Goal: Transaction & Acquisition: Purchase product/service

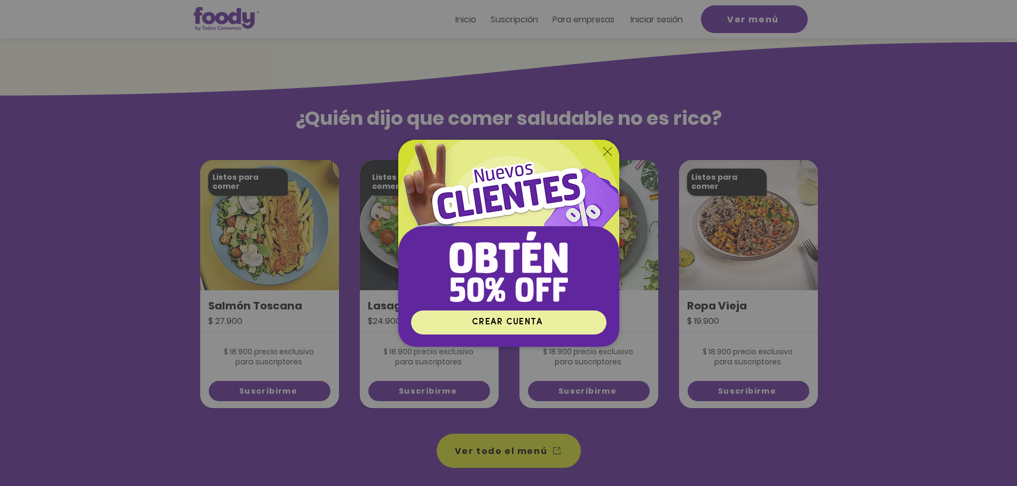
click at [496, 324] on span "CREAR CUENTA" at bounding box center [507, 322] width 70 height 9
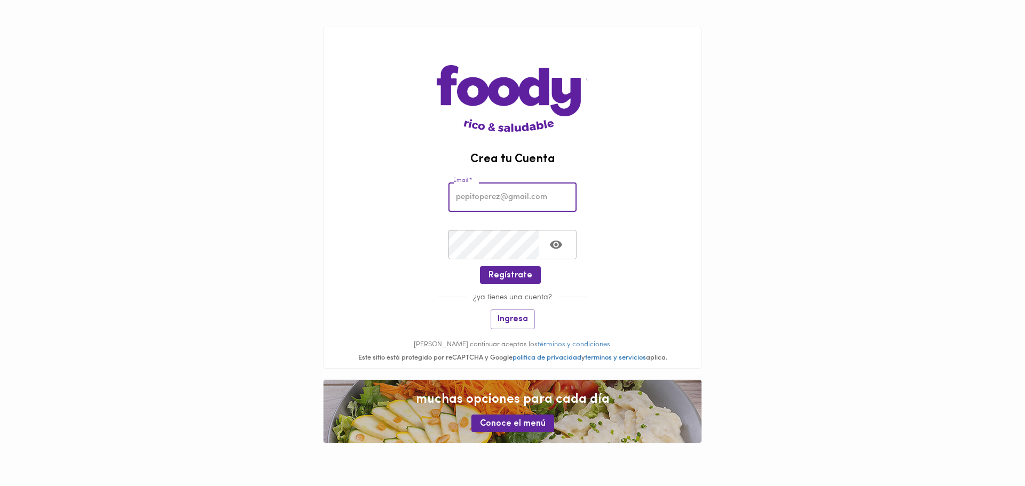
click at [495, 200] on input "email" at bounding box center [512, 197] width 128 height 29
type input "[EMAIL_ADDRESS][PERSON_NAME][PERSON_NAME][DOMAIN_NAME]"
click at [516, 277] on span "Regístrate" at bounding box center [511, 276] width 44 height 10
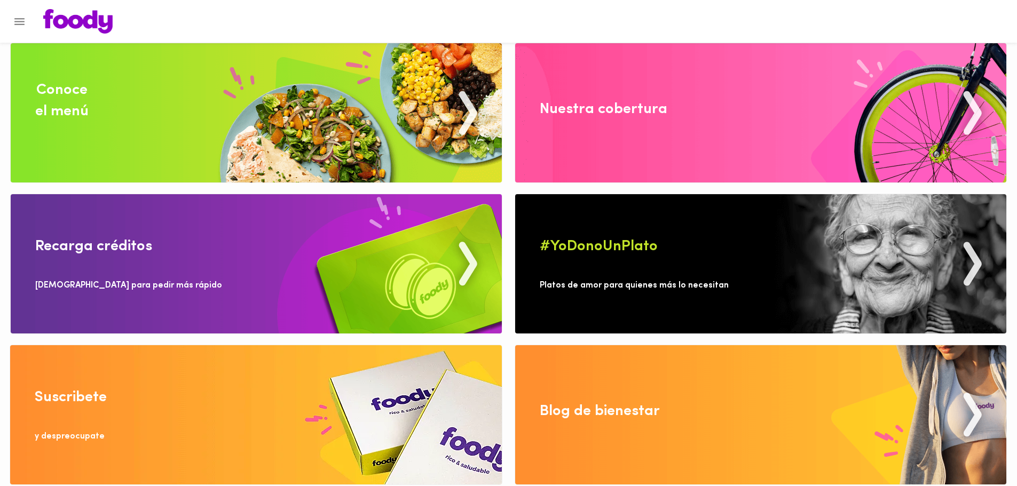
scroll to position [14, 0]
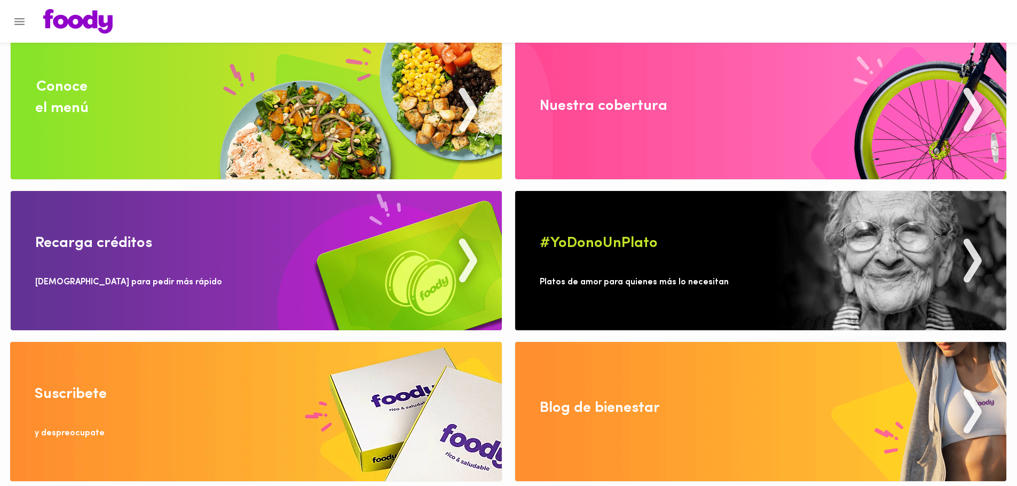
click at [815, 14] on div at bounding box center [519, 21] width 972 height 25
click at [91, 90] on img at bounding box center [256, 109] width 491 height 139
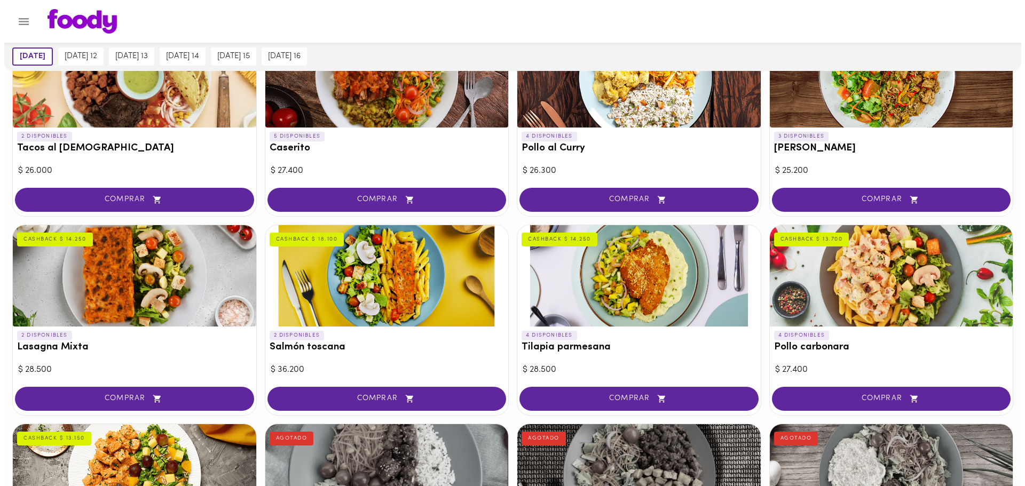
scroll to position [513, 0]
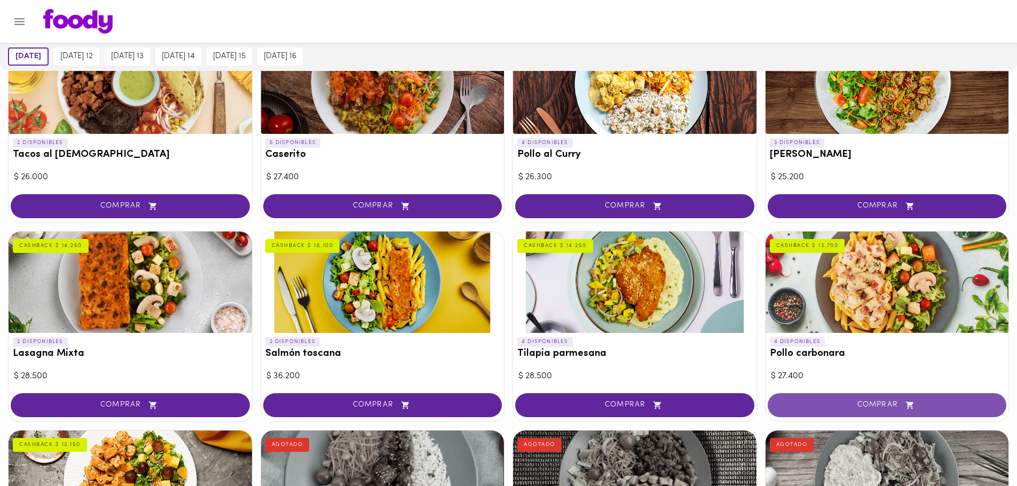
click at [871, 406] on span "COMPRAR" at bounding box center [887, 405] width 212 height 9
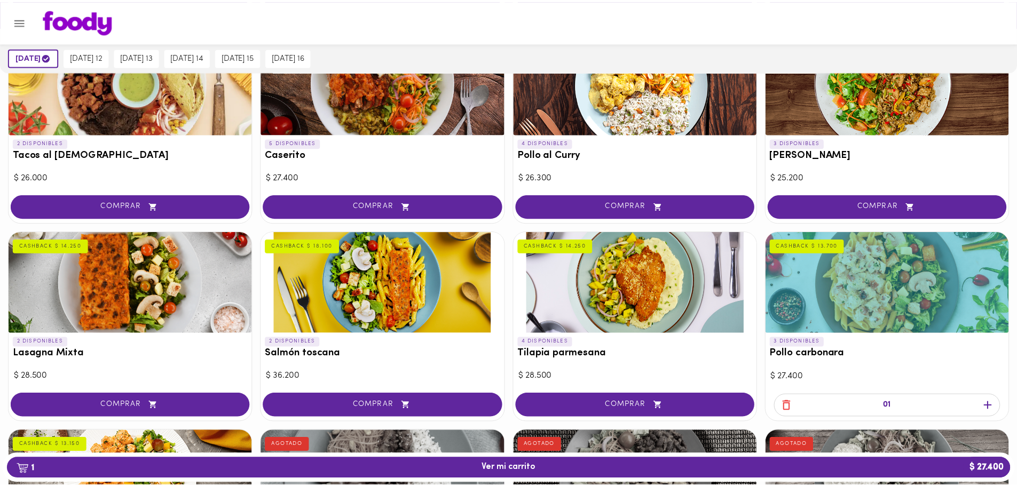
scroll to position [513, 0]
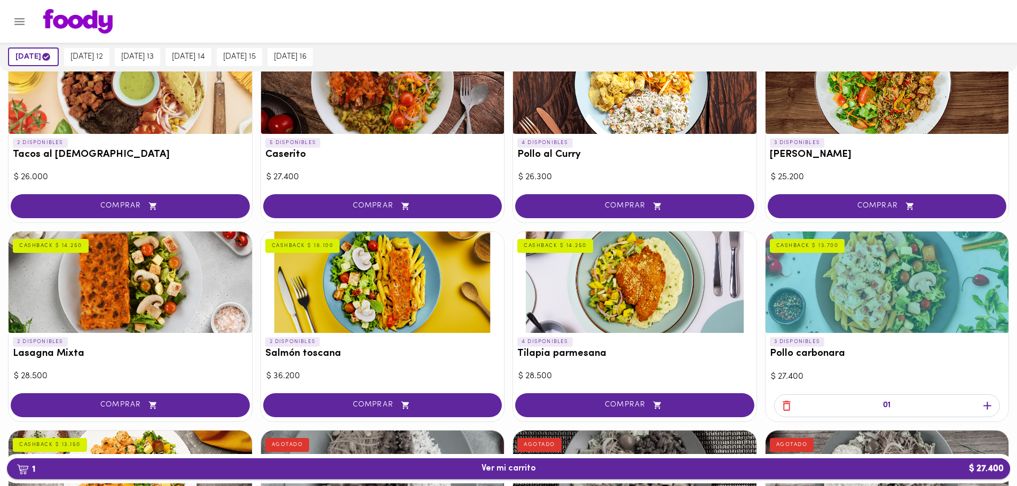
click at [534, 472] on span "1 Ver mi carrito $ 27.400" at bounding box center [509, 469] width 54 height 10
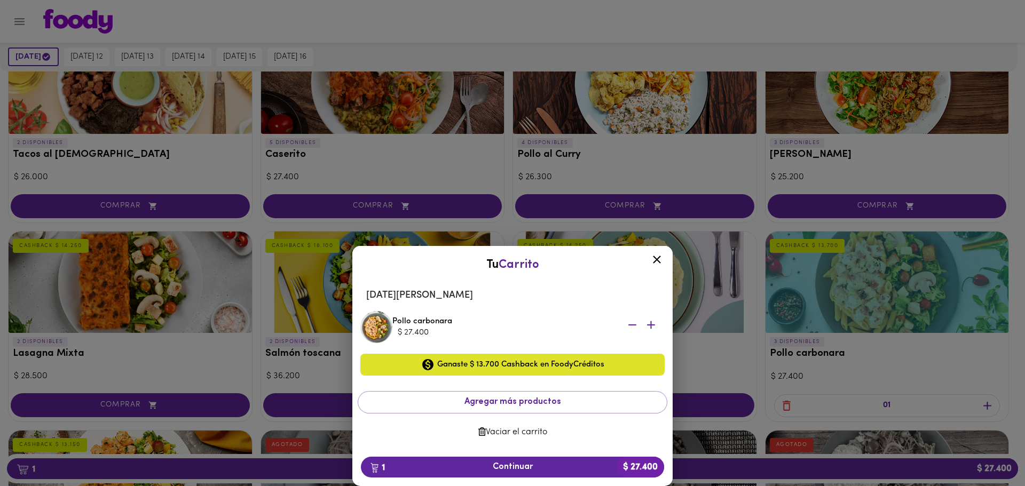
click at [652, 257] on icon at bounding box center [656, 259] width 13 height 13
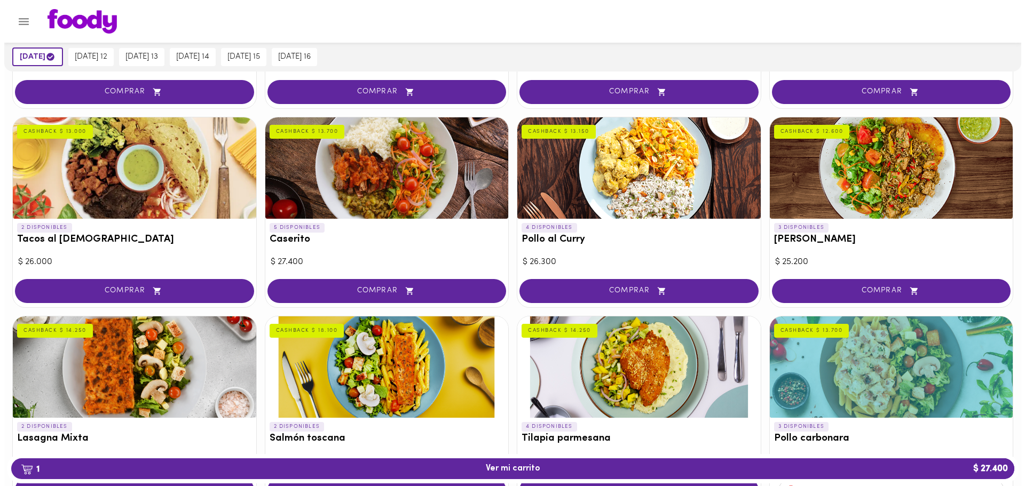
scroll to position [427, 0]
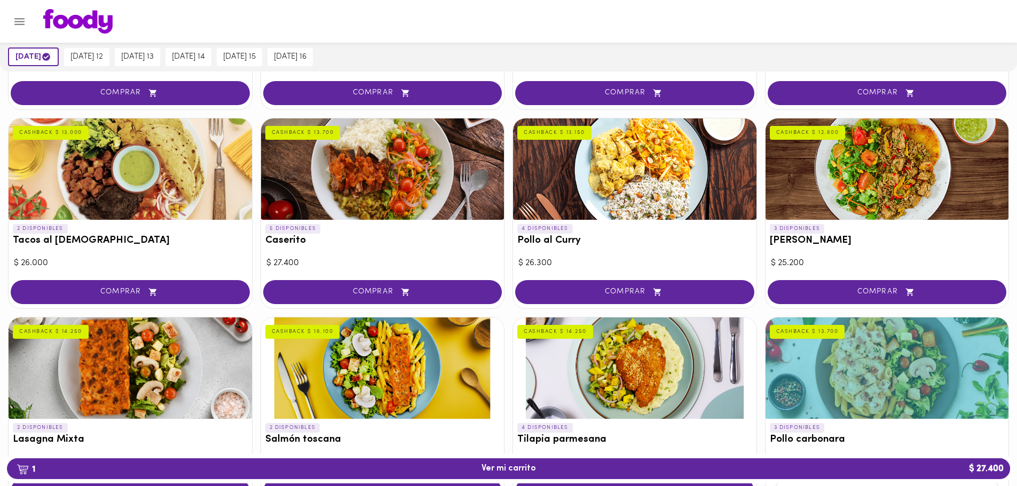
click at [396, 190] on div at bounding box center [382, 169] width 243 height 101
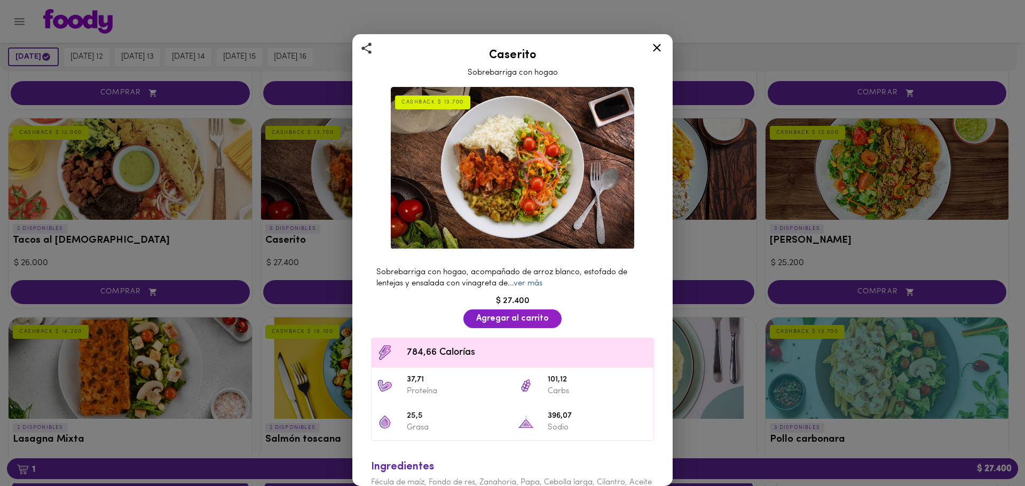
click at [529, 280] on link "ver más" at bounding box center [528, 284] width 29 height 8
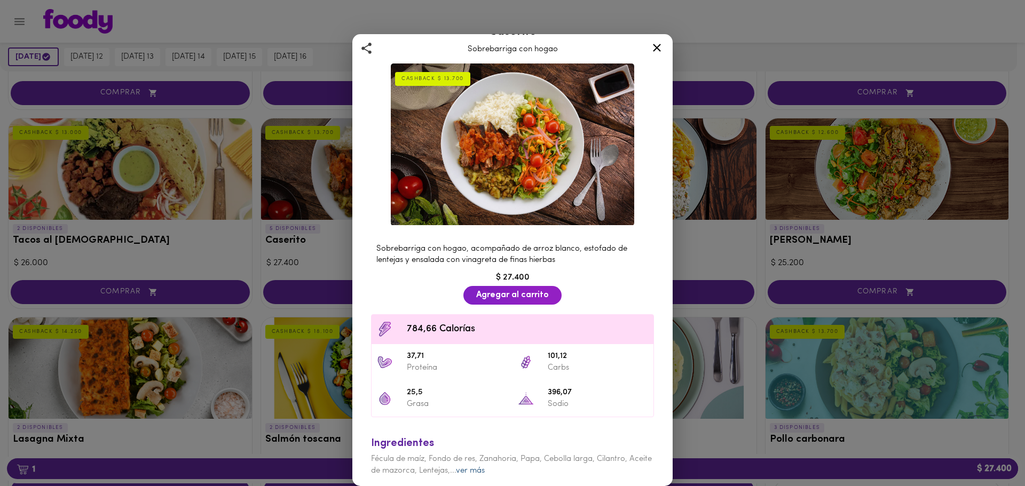
click at [485, 467] on link "ver más" at bounding box center [470, 471] width 29 height 8
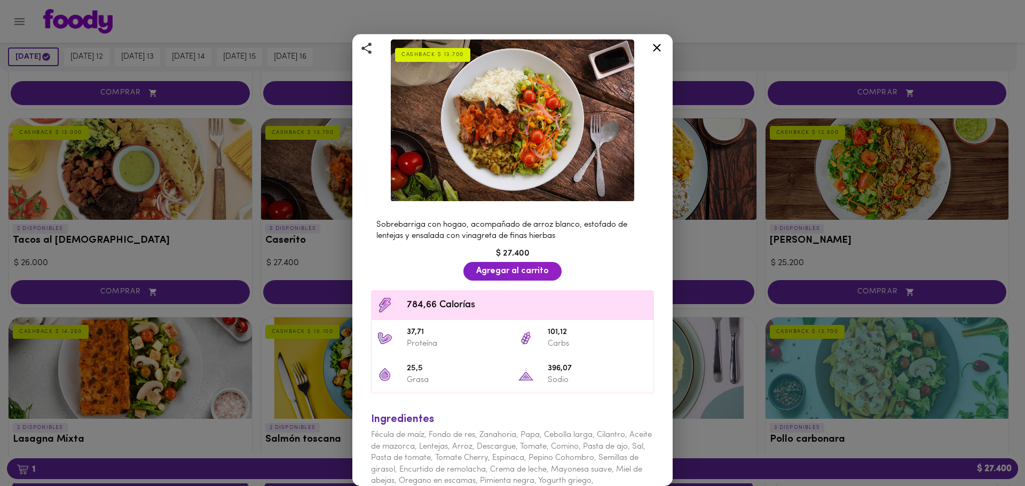
scroll to position [69, 0]
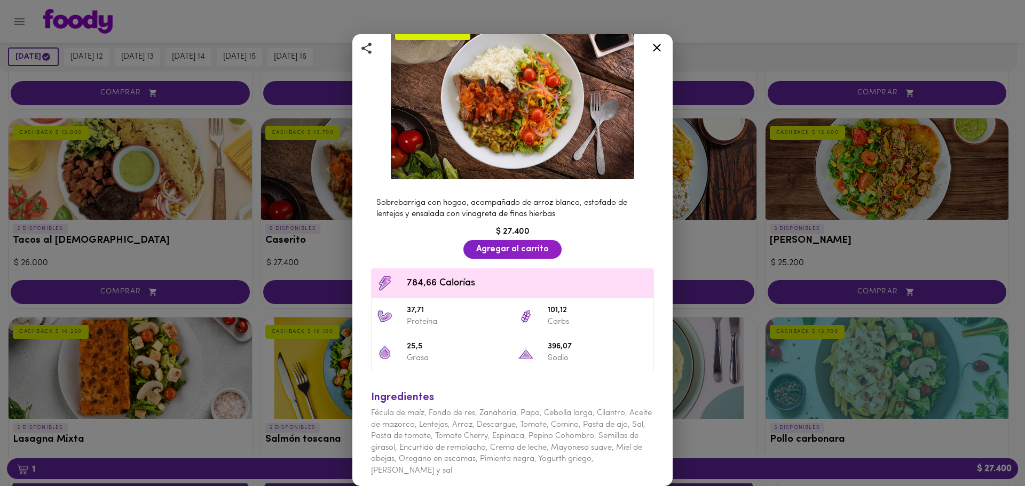
click at [654, 50] on icon at bounding box center [656, 47] width 13 height 13
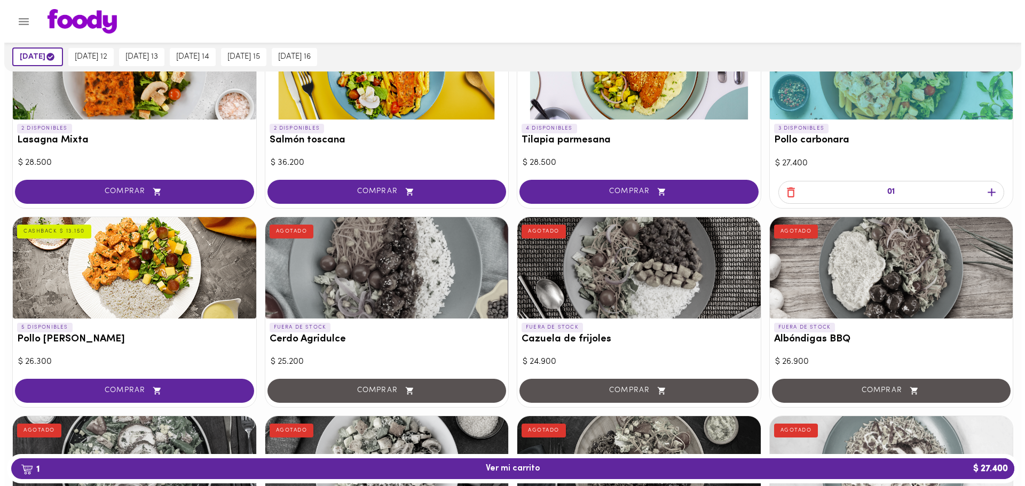
scroll to position [712, 0]
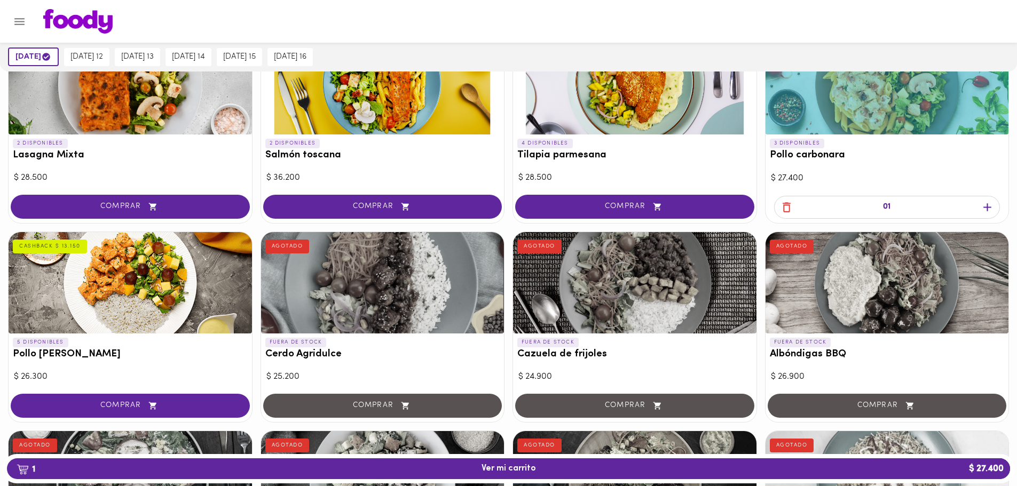
click at [139, 286] on div at bounding box center [130, 282] width 243 height 101
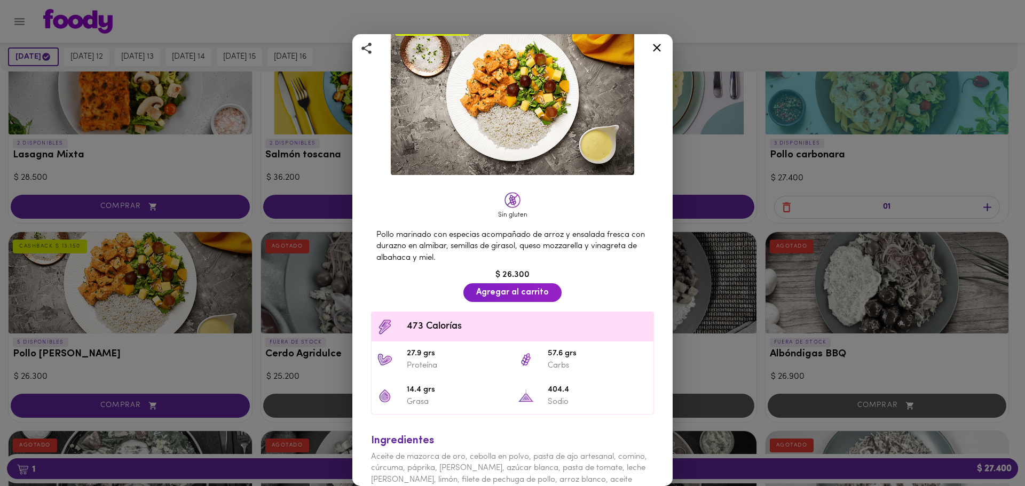
scroll to position [129, 0]
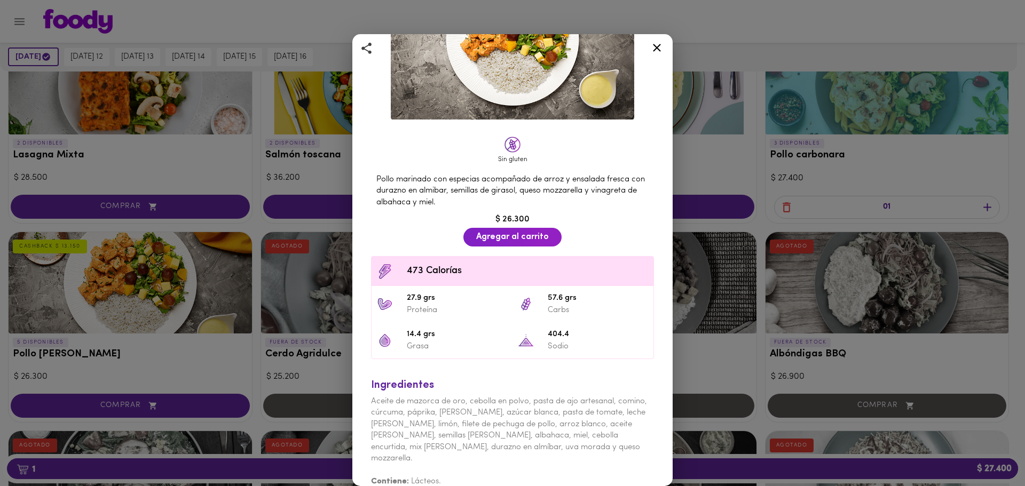
click at [653, 49] on icon at bounding box center [656, 47] width 13 height 13
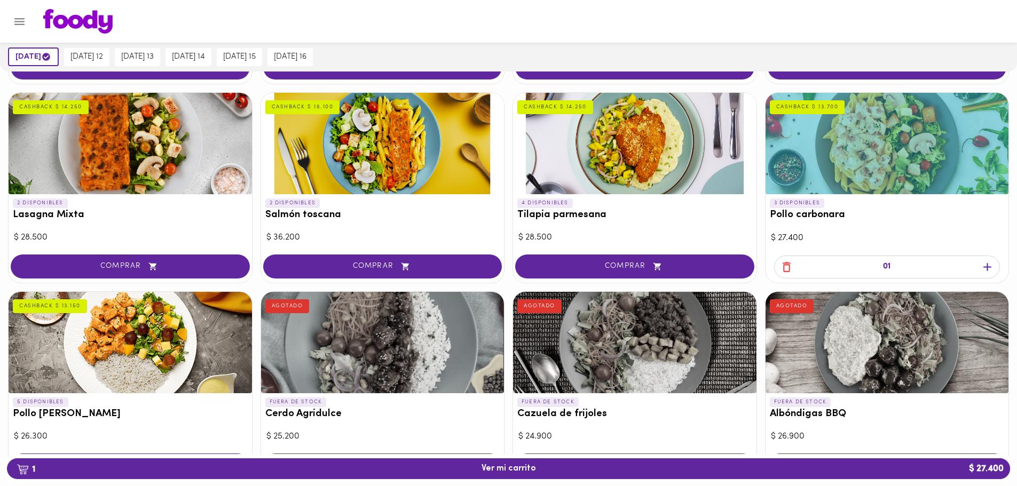
scroll to position [641, 0]
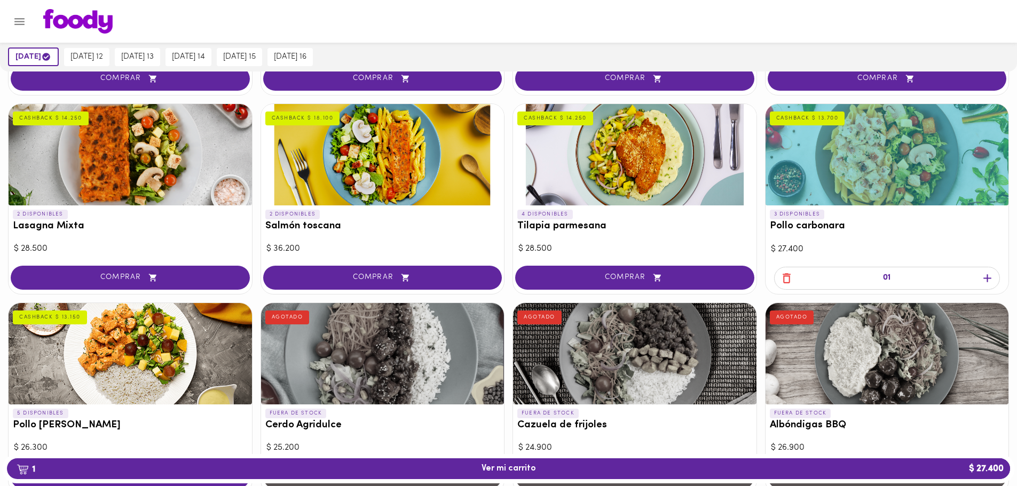
click at [786, 280] on icon "button" at bounding box center [786, 278] width 13 height 13
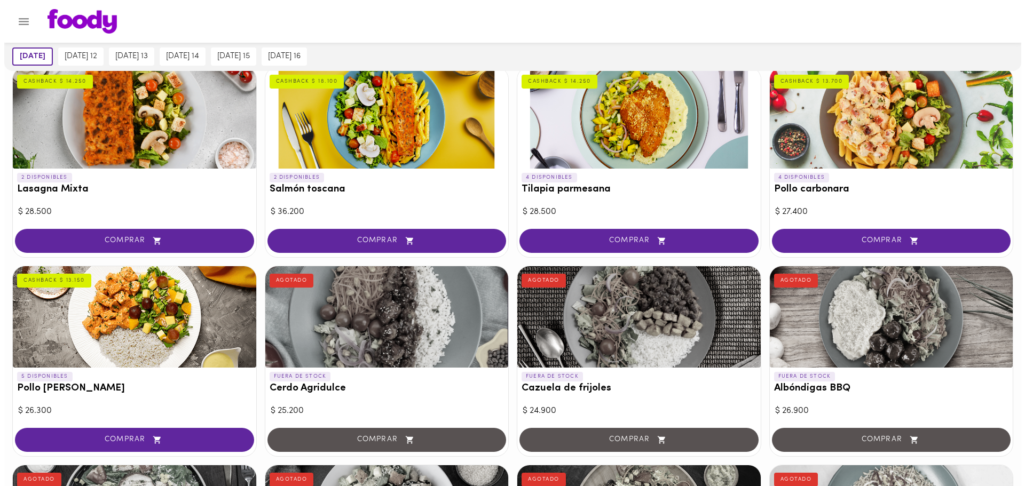
scroll to position [711, 0]
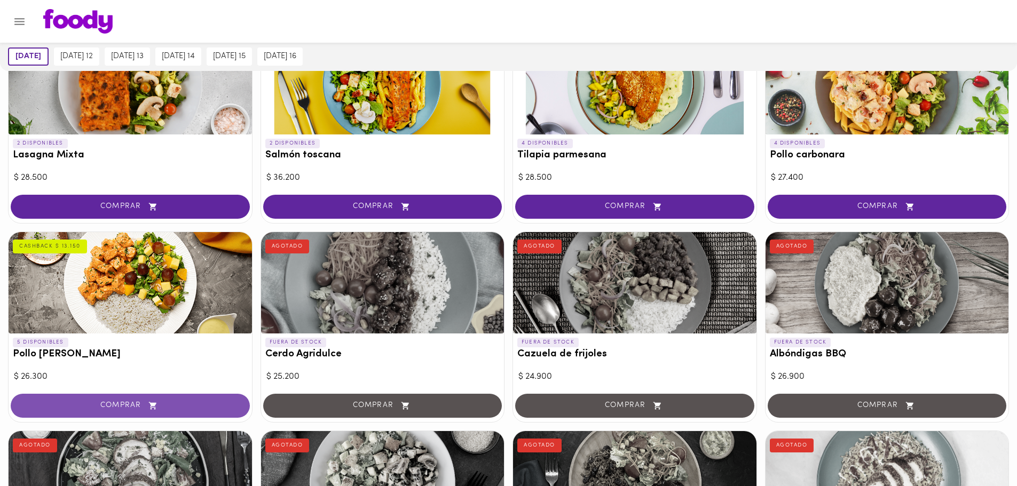
click at [123, 403] on span "COMPRAR" at bounding box center [130, 406] width 212 height 9
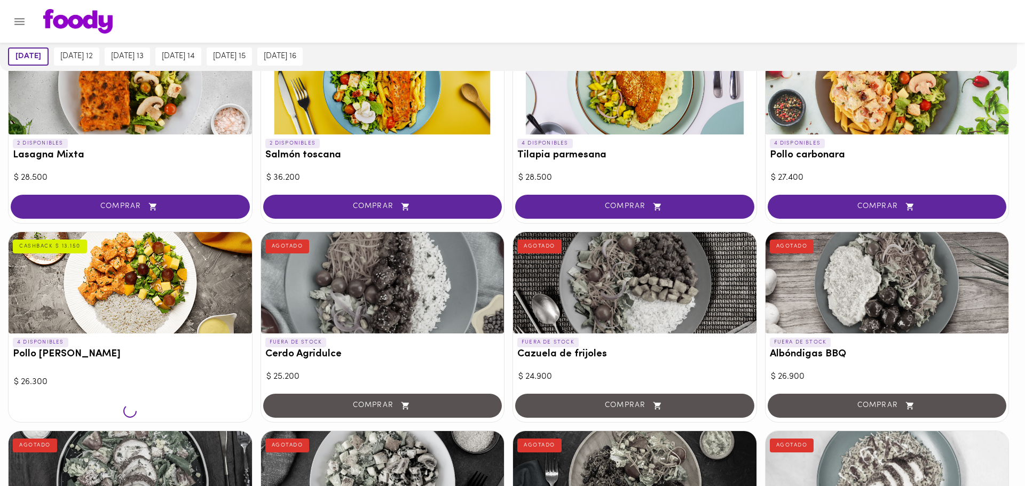
scroll to position [712, 0]
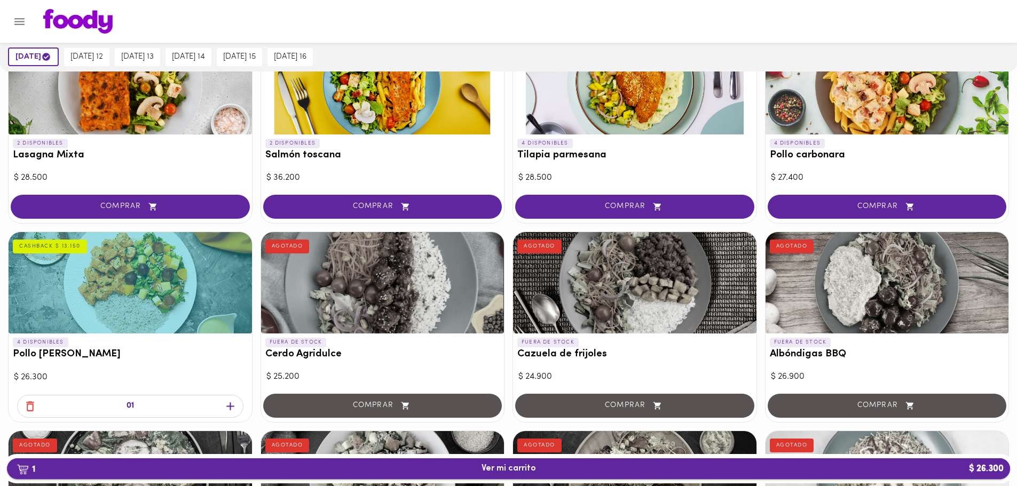
click at [487, 473] on span "1 Ver mi carrito $ 26.300" at bounding box center [509, 469] width 54 height 10
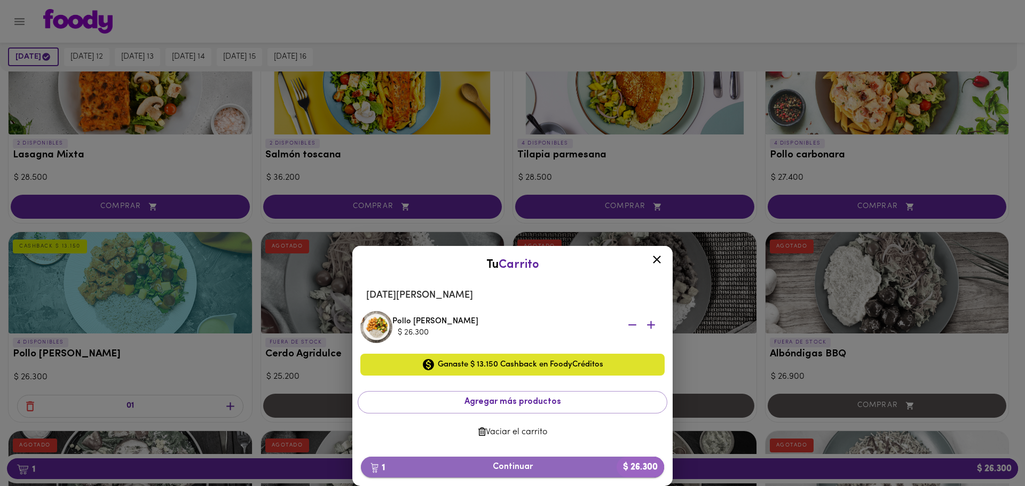
click at [522, 472] on span "1 Continuar $ 26.300" at bounding box center [512, 467] width 286 height 10
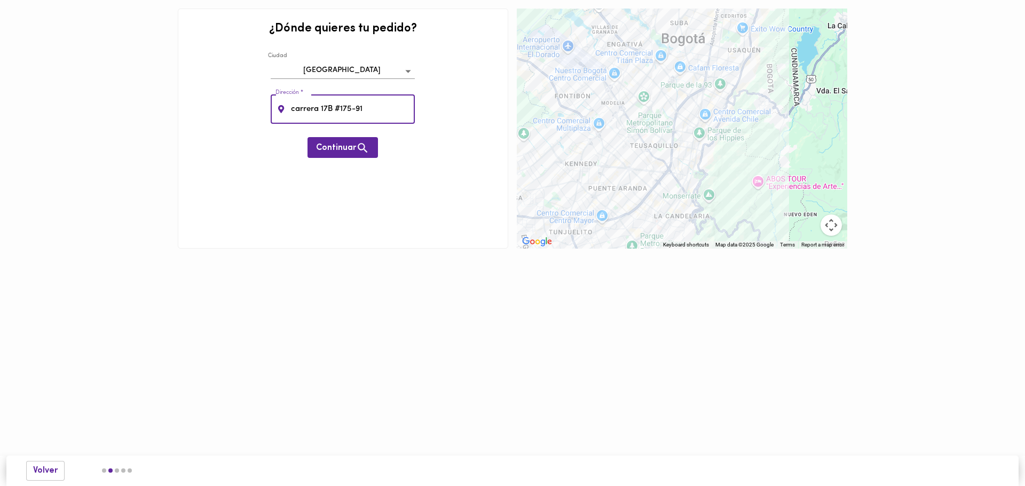
type input "carrera 17B #175-91"
click at [413, 213] on div "¿Dónde quieres tu pedido? [GEOGRAPHIC_DATA] bogota Dirección * [STREET_ADDRESS]…" at bounding box center [343, 129] width 330 height 240
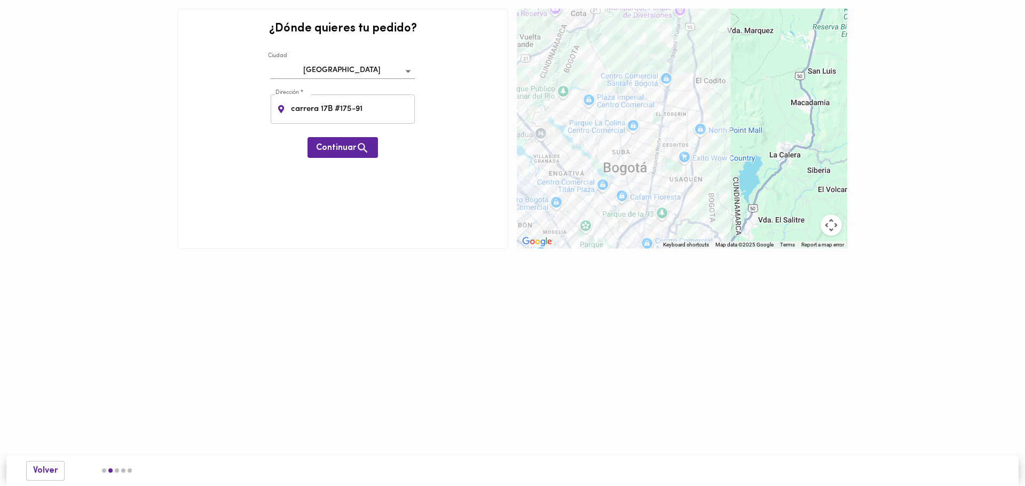
drag, startPoint x: 687, startPoint y: 86, endPoint x: 625, endPoint y: 219, distance: 147.1
click at [625, 220] on div "To navigate, press the arrow keys." at bounding box center [682, 129] width 330 height 240
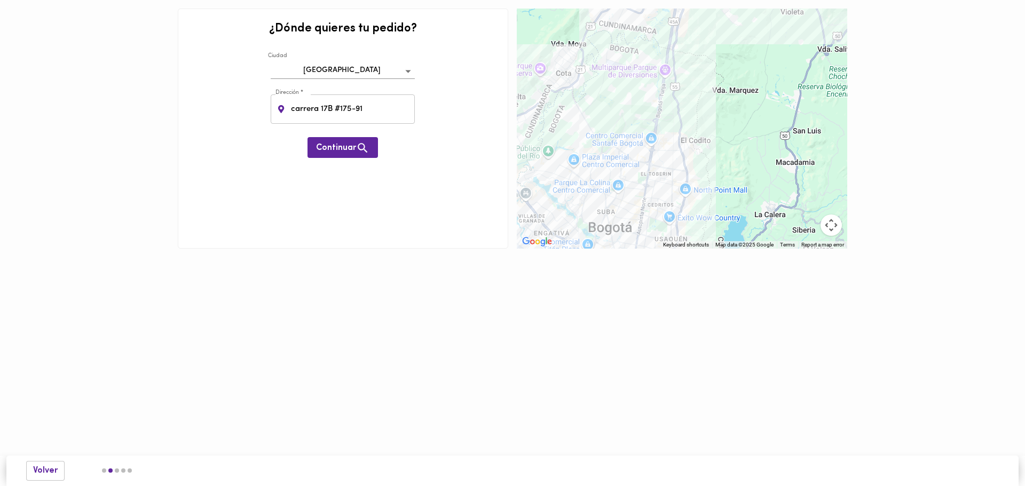
drag, startPoint x: 652, startPoint y: 119, endPoint x: 639, endPoint y: 180, distance: 62.8
click at [639, 180] on div "To navigate, press the arrow keys." at bounding box center [682, 129] width 330 height 240
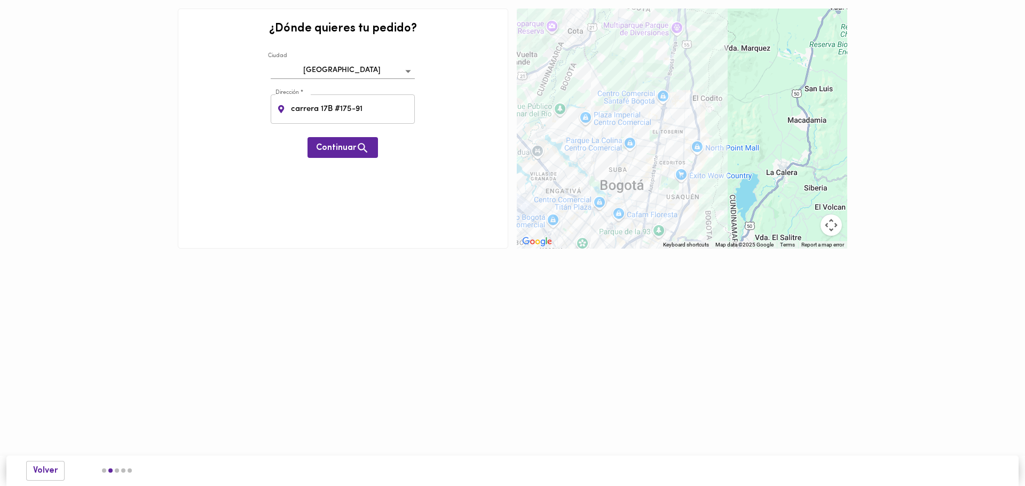
drag, startPoint x: 661, startPoint y: 146, endPoint x: 670, endPoint y: 61, distance: 85.3
click at [670, 61] on div "To navigate, press the arrow keys." at bounding box center [682, 129] width 330 height 240
click at [375, 219] on div "¿Dónde quieres tu pedido? [GEOGRAPHIC_DATA] bogota Dirección * [STREET_ADDRESS]…" at bounding box center [343, 129] width 330 height 240
click at [334, 139] on button "Continuar" at bounding box center [343, 147] width 70 height 21
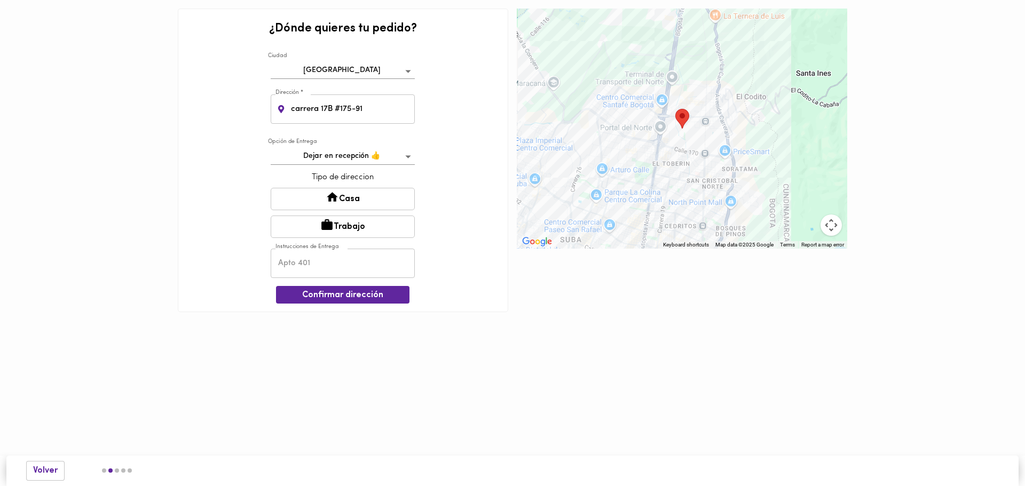
click at [323, 270] on input "text" at bounding box center [343, 263] width 144 height 29
click at [423, 344] on html "¿Dónde quieres tu pedido? Ciudad Bogotá bogota Dirección * carrera 17B #175-91 …" at bounding box center [512, 172] width 1025 height 344
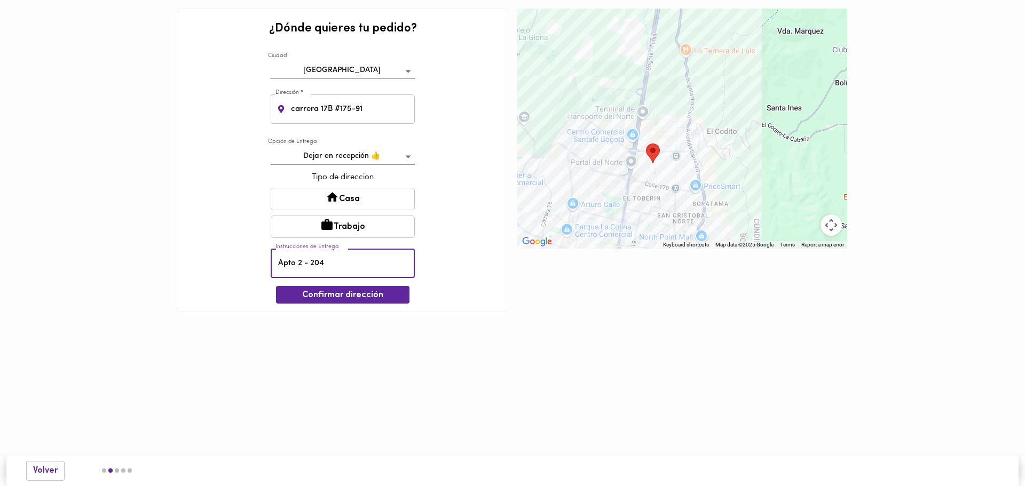
click at [280, 263] on input "Apto 2 - 204" at bounding box center [343, 263] width 144 height 29
click at [345, 253] on input "Apto 2 - 204" at bounding box center [343, 263] width 144 height 29
type input "Apto 2 - 204 - [GEOGRAPHIC_DATA]"
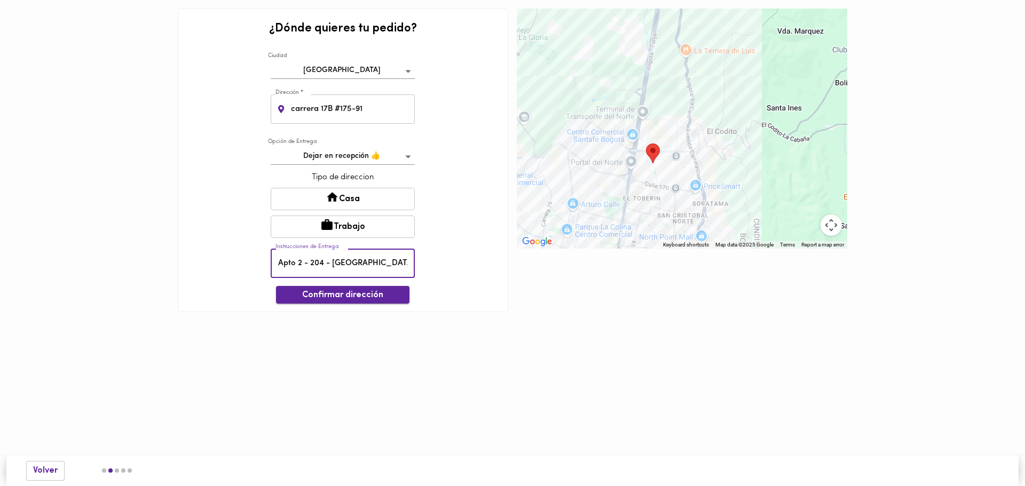
click at [374, 292] on span "Confirmar dirección" at bounding box center [343, 295] width 116 height 10
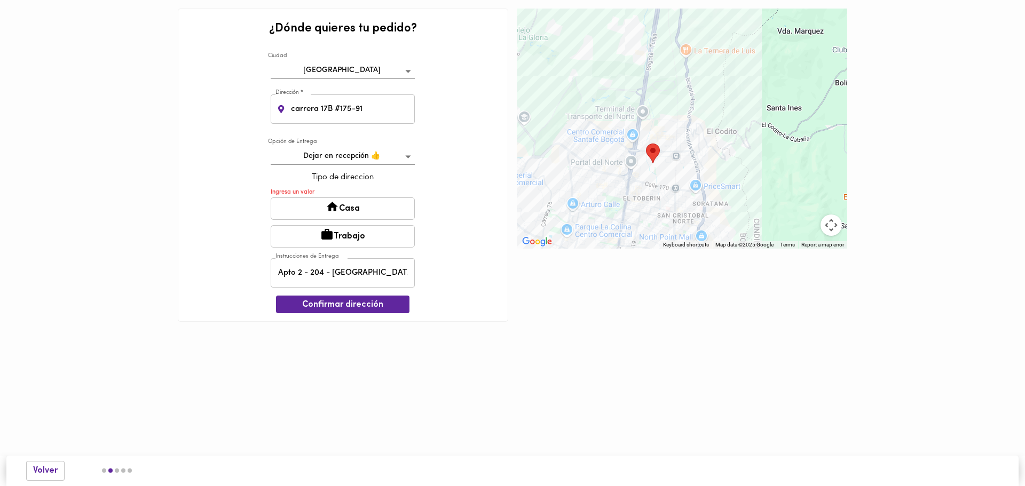
click at [342, 211] on button "Casa" at bounding box center [343, 209] width 144 height 22
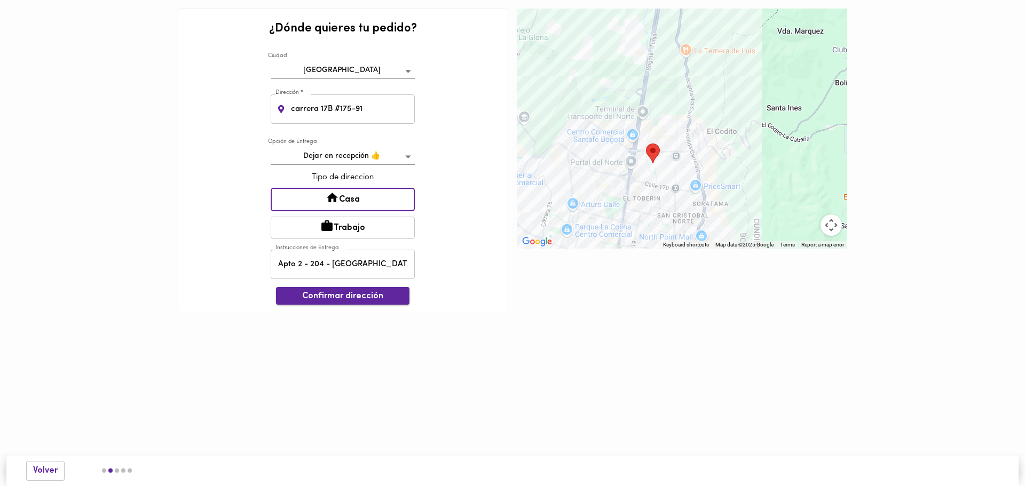
click at [353, 296] on span "Confirmar dirección" at bounding box center [343, 297] width 116 height 10
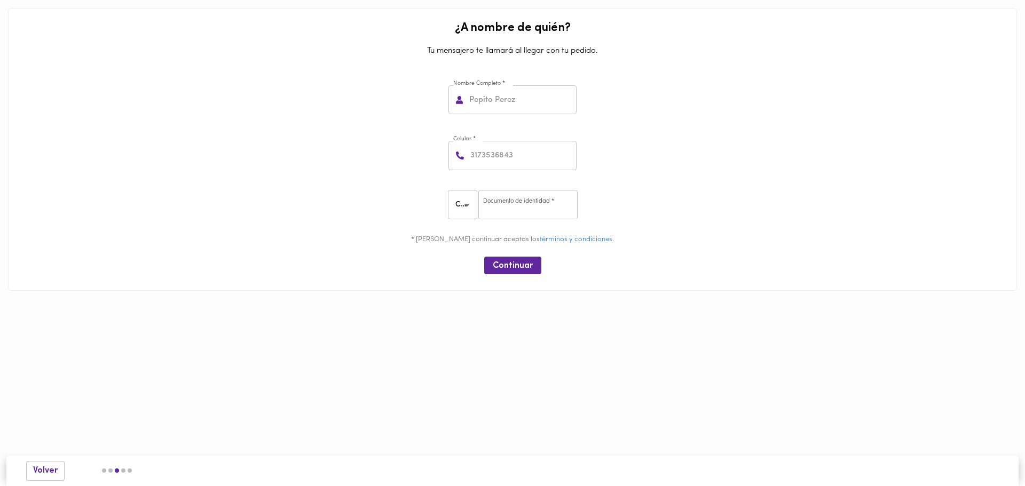
click at [513, 103] on input "text" at bounding box center [521, 99] width 109 height 29
type input "Santiago [PERSON_NAME] [PERSON_NAME]"
click at [541, 155] on input "number" at bounding box center [522, 155] width 108 height 29
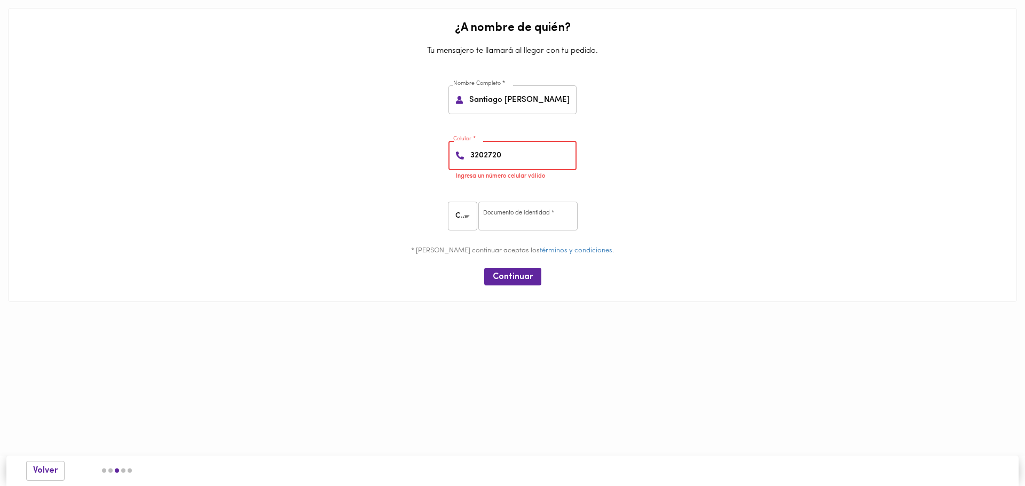
type input "320272"
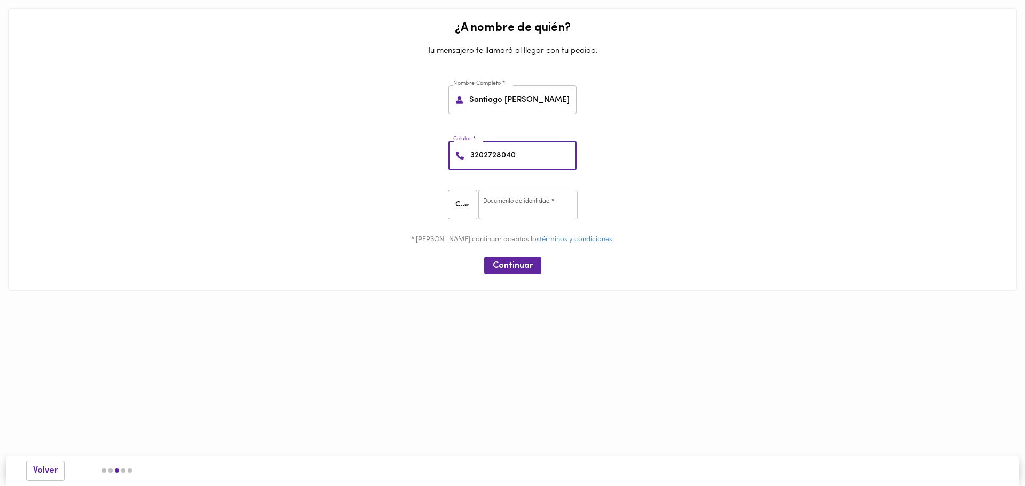
type input "3202728040"
click at [532, 208] on input "number" at bounding box center [527, 204] width 99 height 29
type input "1019842916"
click at [516, 262] on span "Continuar" at bounding box center [513, 266] width 40 height 10
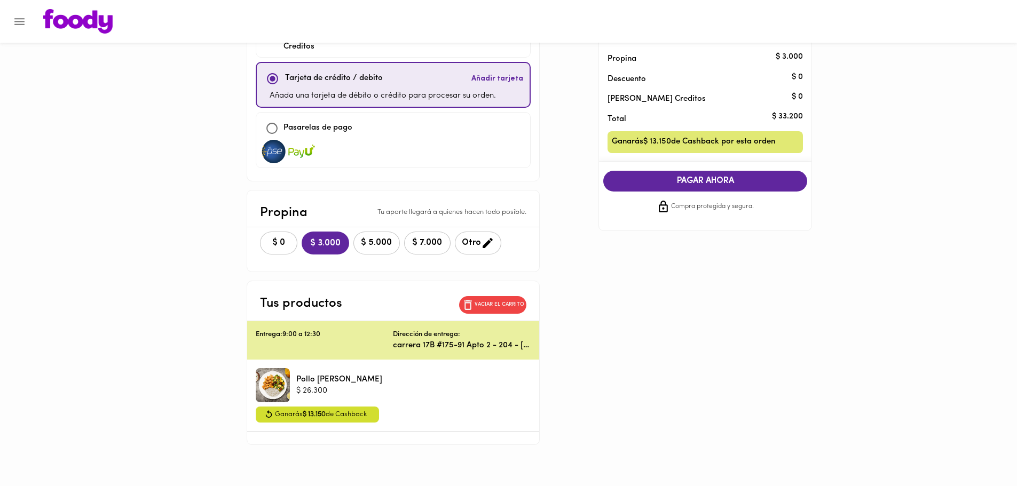
scroll to position [104, 0]
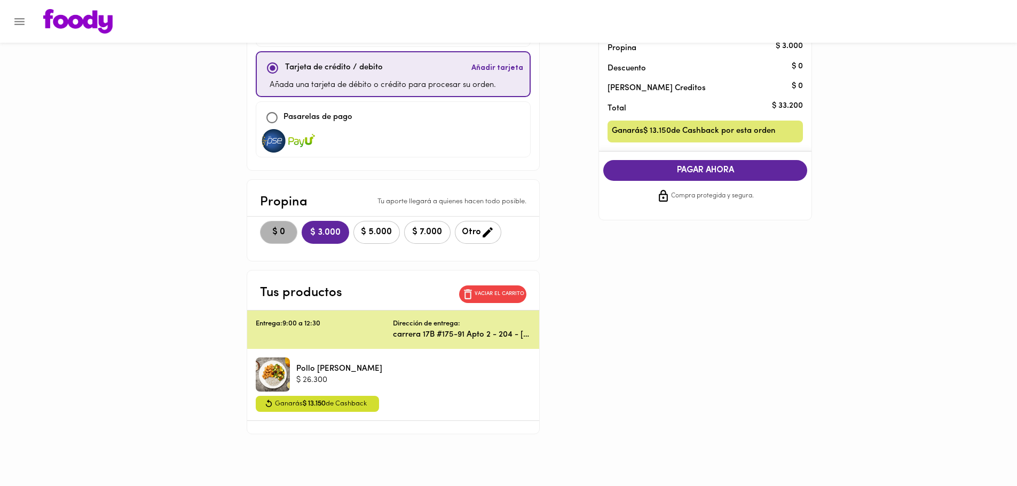
click at [285, 227] on span "$ 0" at bounding box center [278, 232] width 23 height 10
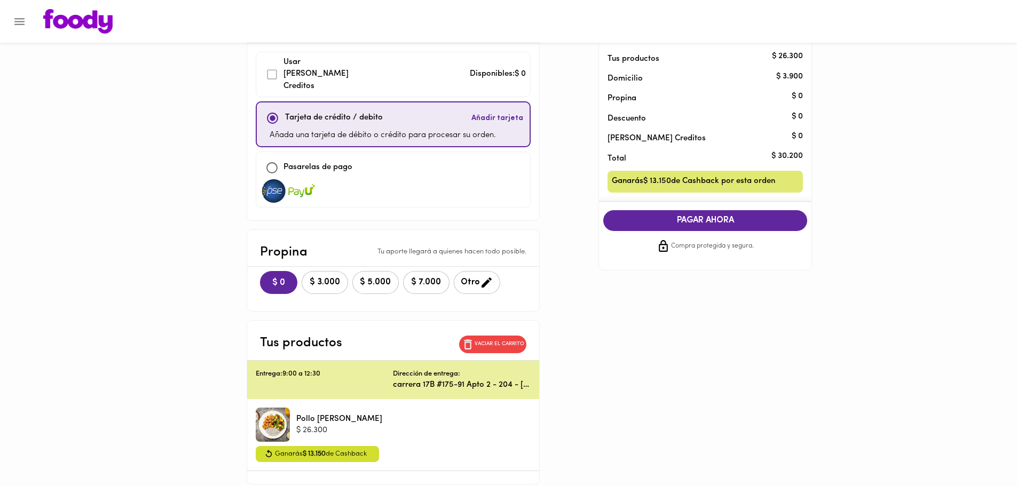
scroll to position [0, 0]
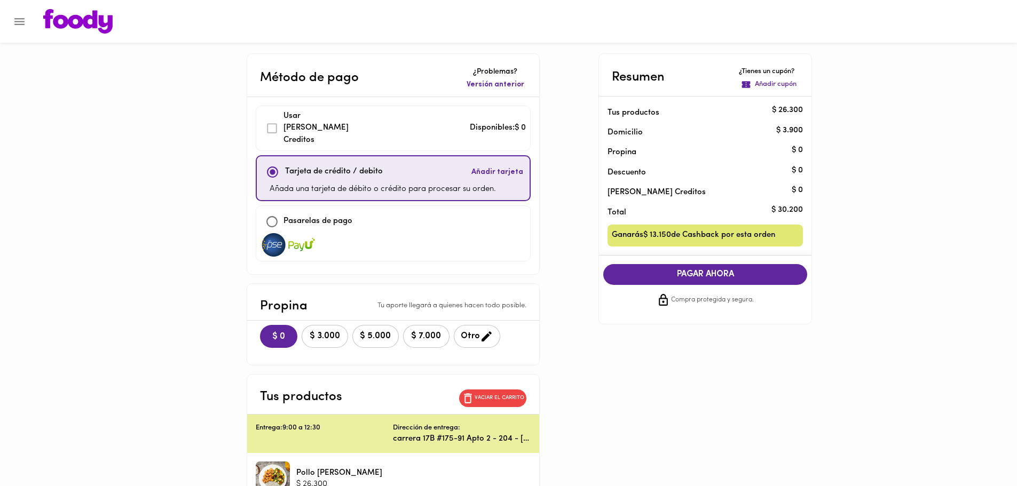
click at [329, 233] on div at bounding box center [393, 244] width 265 height 23
checkbox input "false"
checkbox input "true"
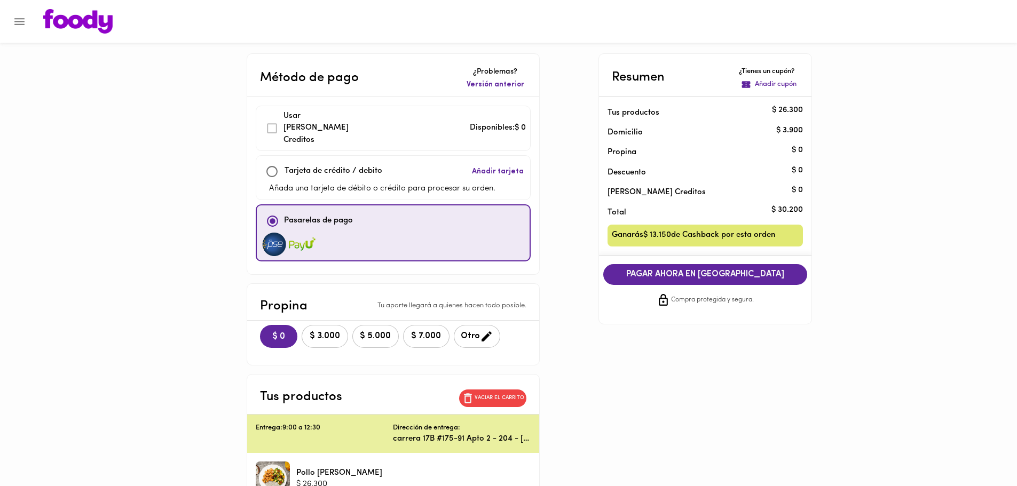
click at [651, 275] on span "PAGAR AHORA EN [GEOGRAPHIC_DATA]" at bounding box center [705, 275] width 183 height 10
